Goal: Navigation & Orientation: Understand site structure

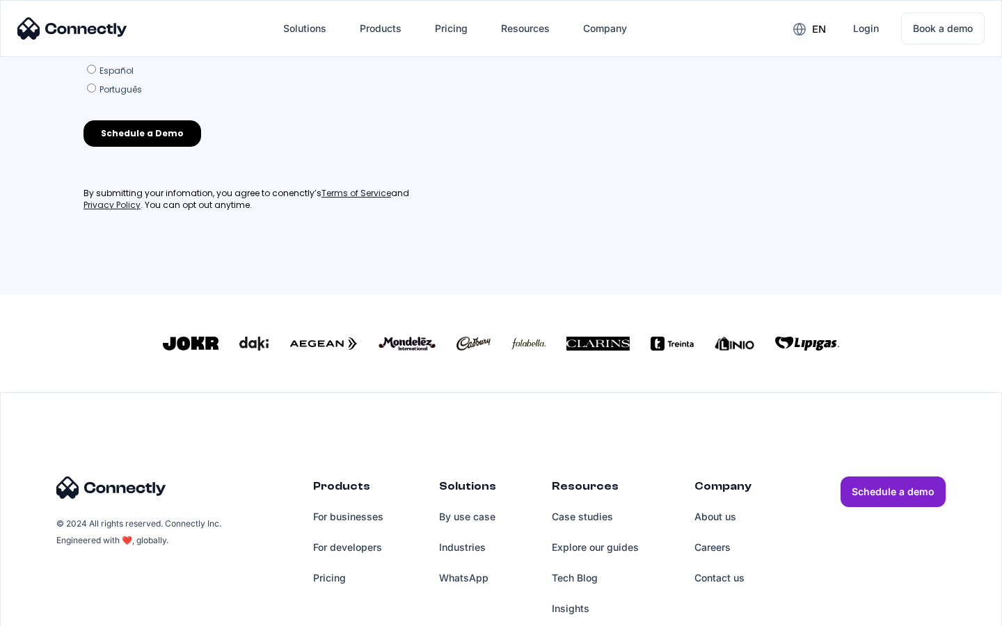
scroll to position [610, 0]
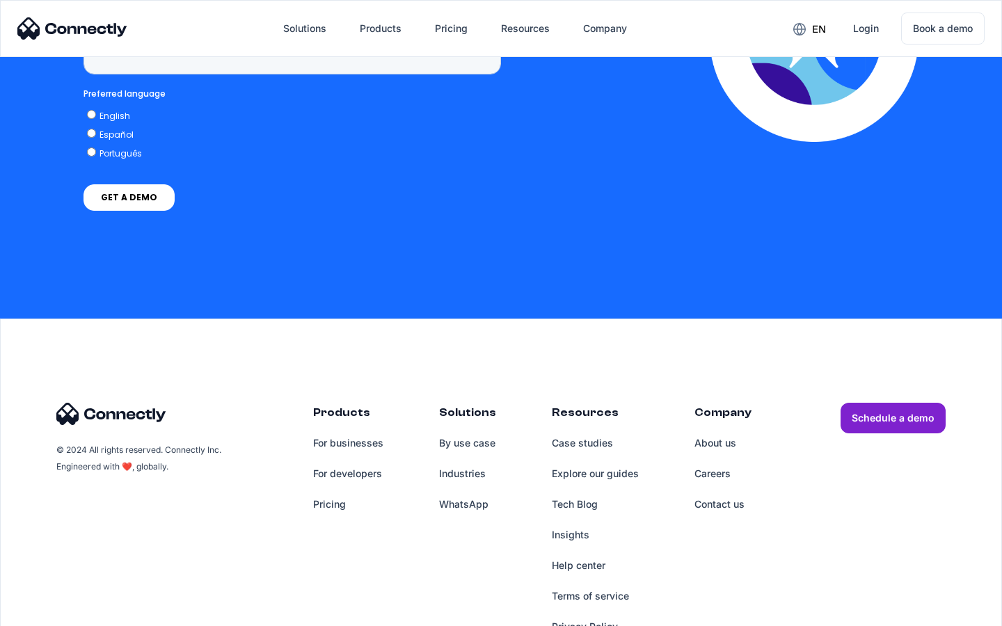
scroll to position [4056, 0]
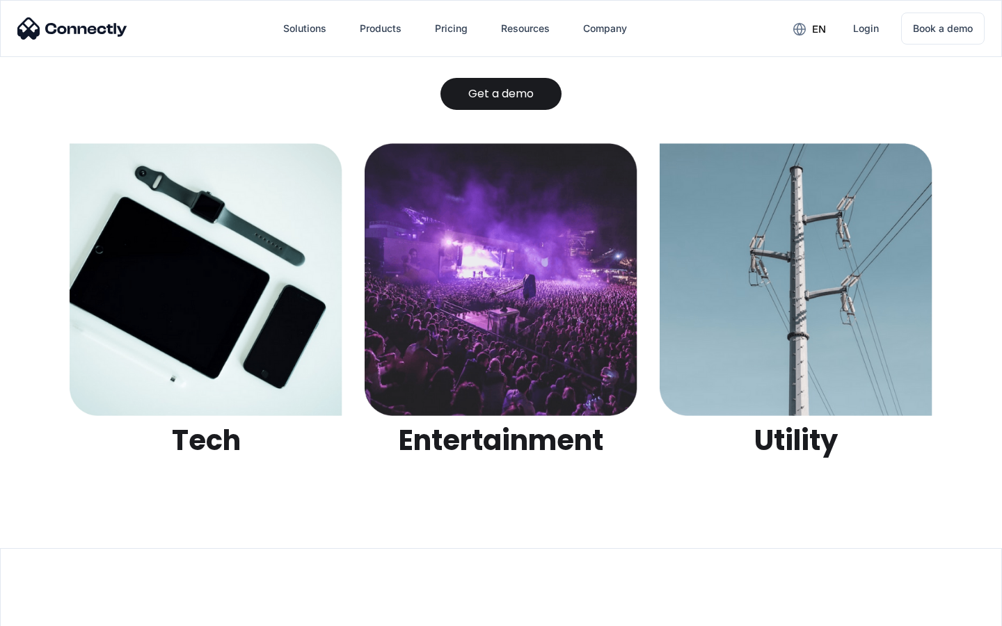
scroll to position [4388, 0]
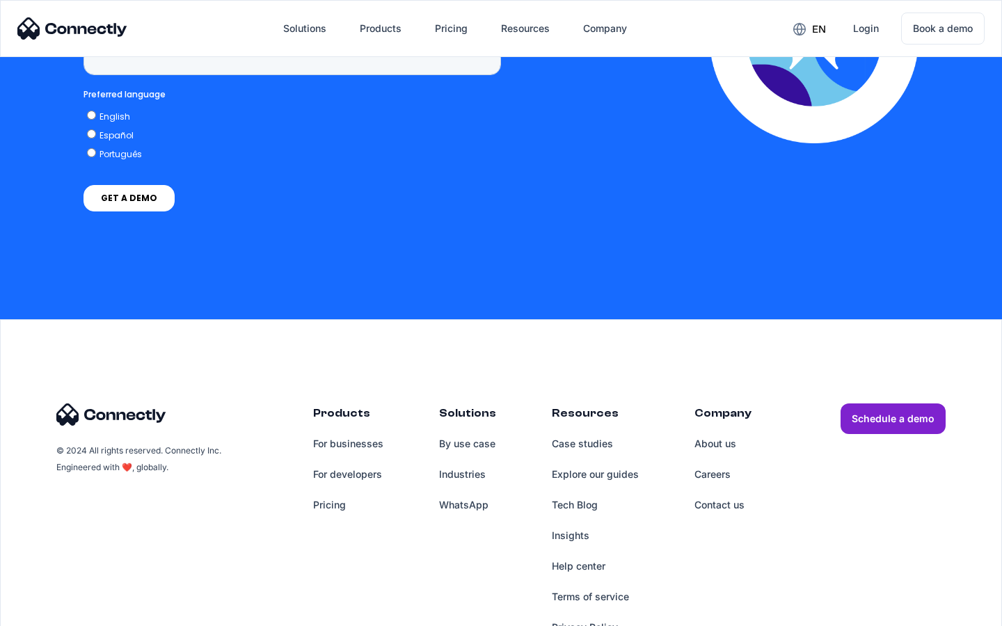
scroll to position [5733, 0]
